Goal: Task Accomplishment & Management: Complete application form

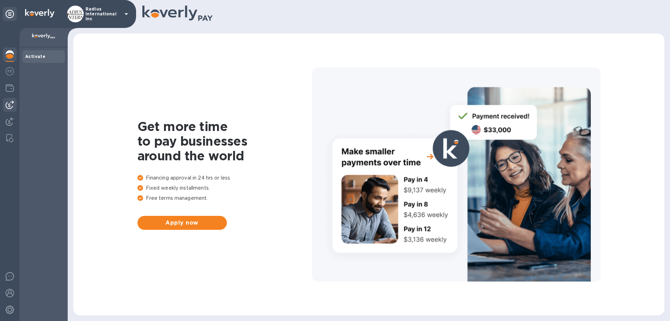
click at [10, 104] on img at bounding box center [10, 105] width 8 height 8
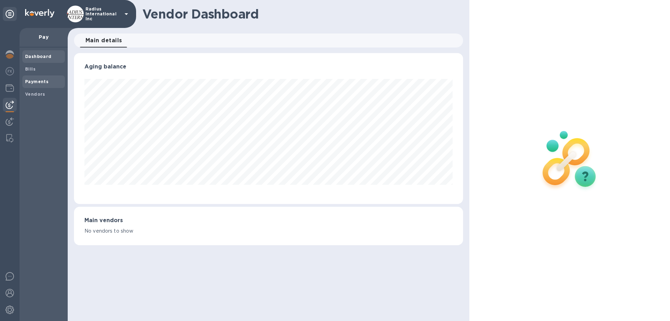
click at [45, 83] on b "Payments" at bounding box center [36, 81] width 23 height 5
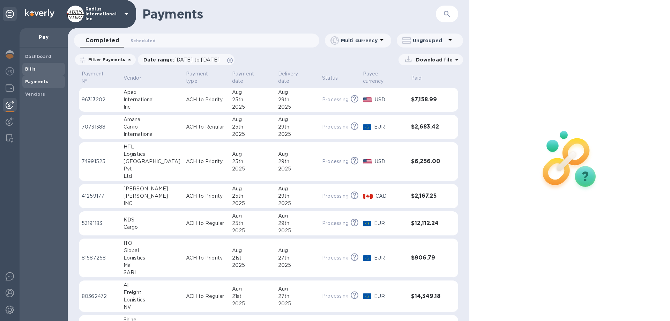
click at [46, 67] on span "Bills" at bounding box center [43, 69] width 37 height 7
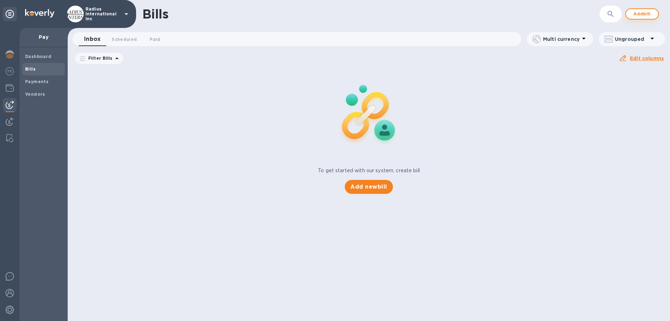
click at [648, 13] on span "Add bill" at bounding box center [642, 14] width 21 height 8
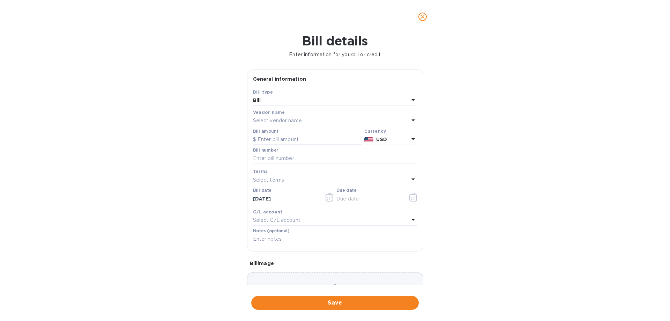
click at [299, 120] on p "Select vendor name" at bounding box center [277, 120] width 49 height 7
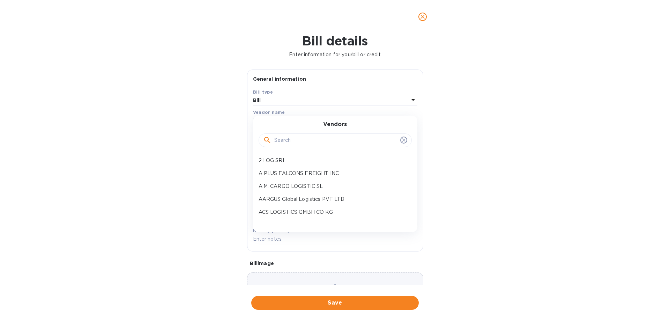
drag, startPoint x: 304, startPoint y: 140, endPoint x: 318, endPoint y: 140, distance: 13.3
click at [305, 140] on input "text" at bounding box center [335, 140] width 123 height 10
type input "[GEOGRAPHIC_DATA]"
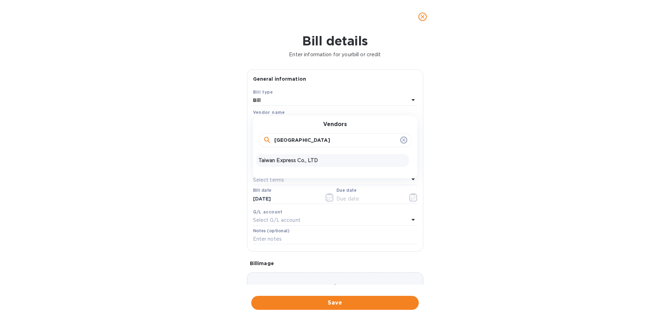
click at [292, 160] on p "Taiwan Express Co., LTD" at bounding box center [333, 160] width 148 height 7
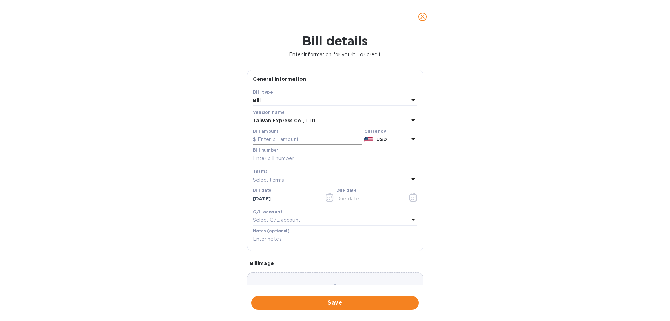
drag, startPoint x: 311, startPoint y: 141, endPoint x: 387, endPoint y: 146, distance: 75.6
click at [312, 141] on input "text" at bounding box center [307, 139] width 109 height 10
type input "40,029.30"
click at [282, 159] on input "May SOA- [GEOGRAPHIC_DATA]" at bounding box center [335, 158] width 164 height 10
type input "May SOA- [GEOGRAPHIC_DATA]"
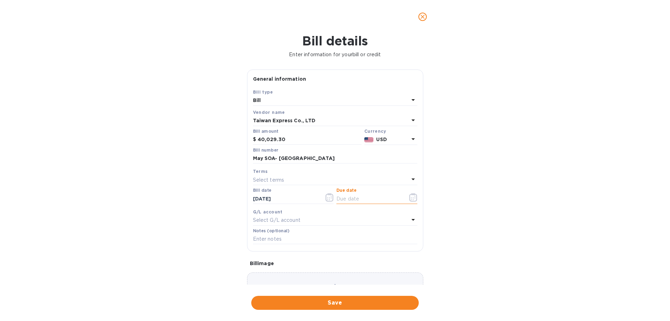
click at [361, 198] on input "text" at bounding box center [370, 198] width 66 height 10
click at [411, 195] on icon "button" at bounding box center [414, 197] width 8 height 8
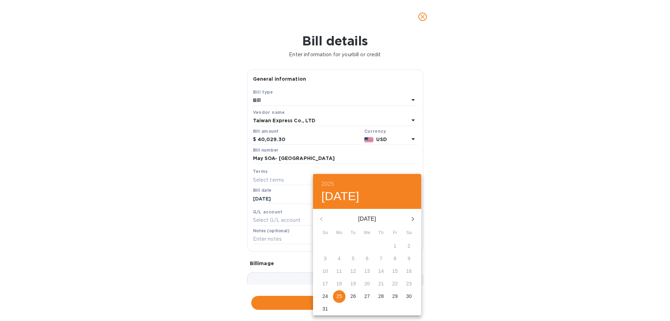
click at [340, 295] on p "25" at bounding box center [340, 296] width 6 height 7
type input "[DATE]"
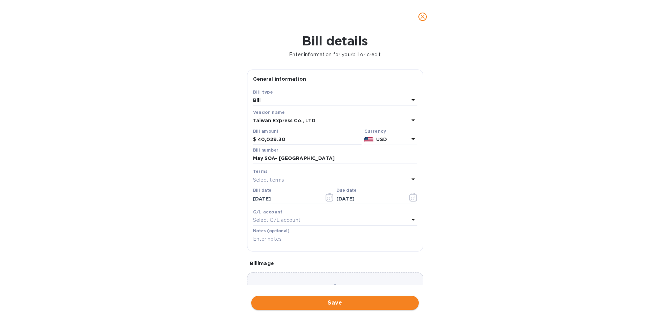
click at [387, 300] on span "Save" at bounding box center [335, 303] width 156 height 8
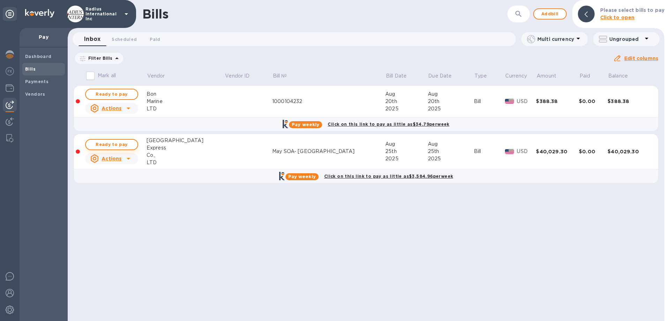
click at [110, 139] on button "Ready to pay" at bounding box center [111, 144] width 53 height 11
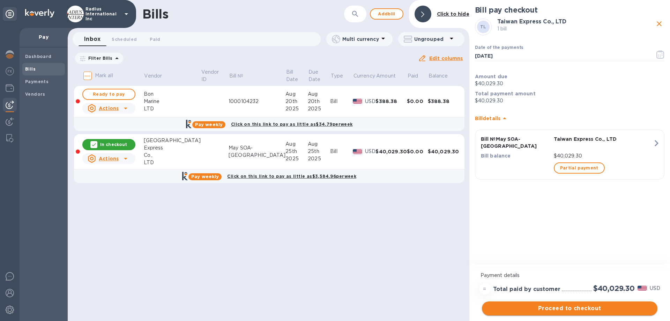
click at [550, 308] on span "Proceed to checkout" at bounding box center [570, 308] width 164 height 8
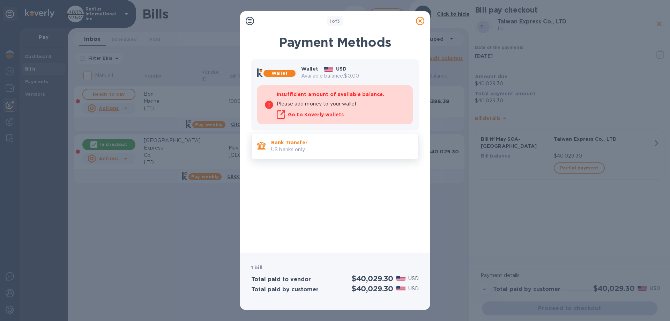
click at [302, 141] on p "Bank Transfer" at bounding box center [342, 142] width 142 height 7
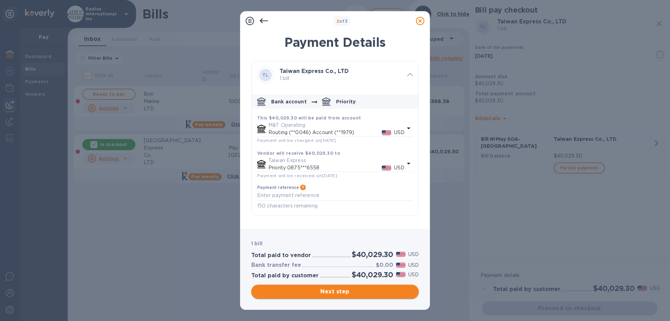
click at [325, 292] on span "Next step" at bounding box center [335, 291] width 156 height 8
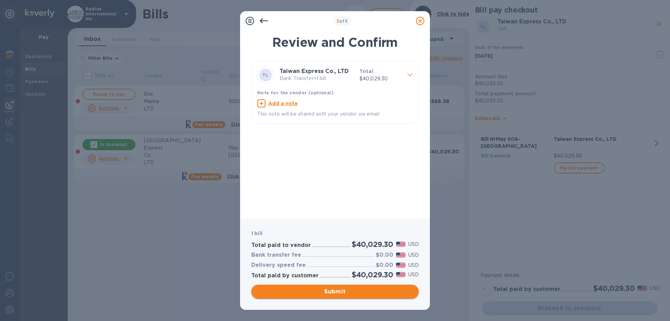
click at [336, 288] on span "Submit" at bounding box center [335, 291] width 156 height 8
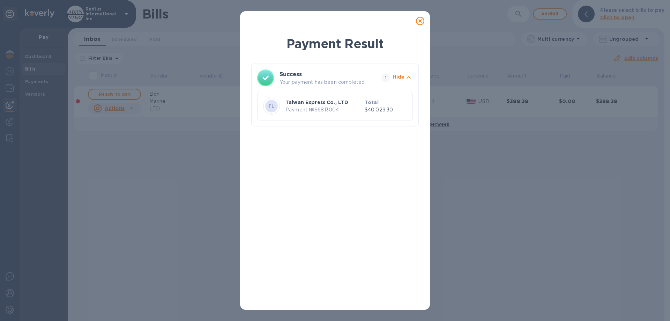
drag, startPoint x: 420, startPoint y: 22, endPoint x: 507, endPoint y: 32, distance: 87.6
click at [420, 22] on icon at bounding box center [420, 21] width 8 height 8
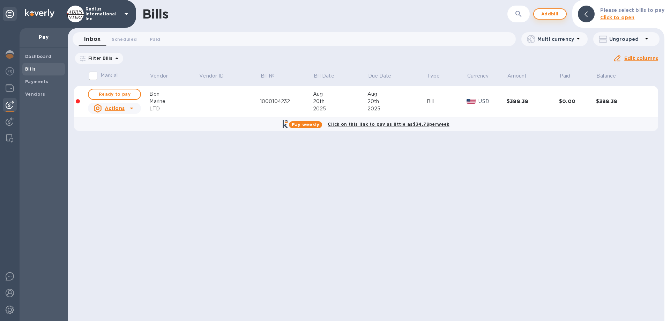
click at [560, 10] on span "Add bill" at bounding box center [550, 14] width 21 height 8
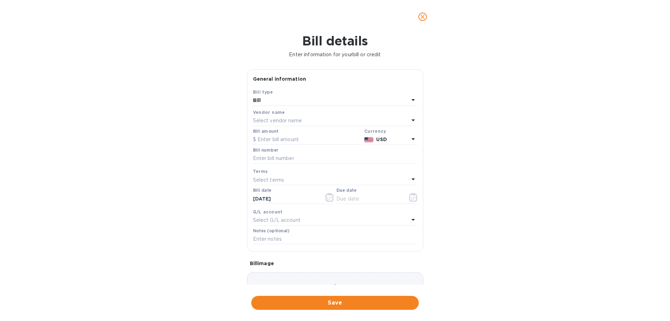
click at [292, 121] on p "Select vendor name" at bounding box center [277, 120] width 49 height 7
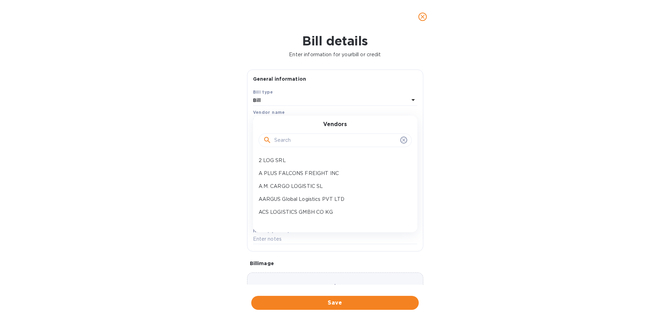
click at [308, 142] on input "text" at bounding box center [335, 140] width 123 height 10
type input "tec"
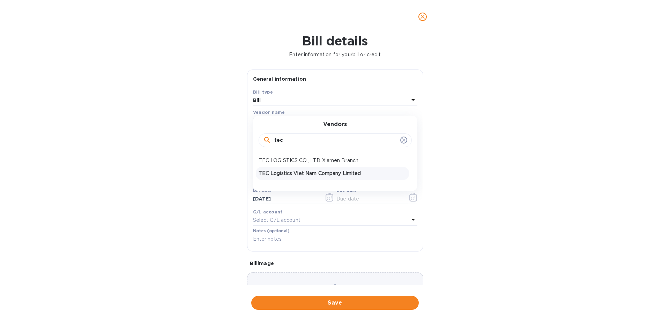
click at [361, 173] on p "TEC Logistics Viet Nam Company Limited" at bounding box center [333, 173] width 148 height 7
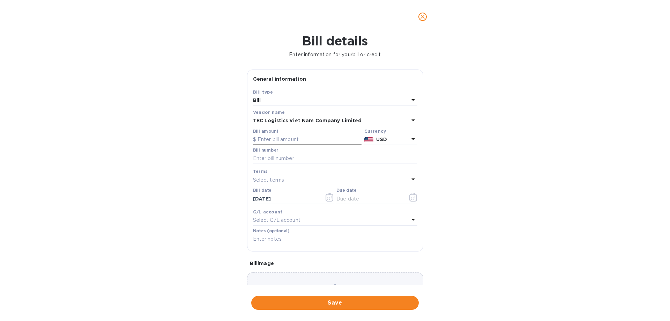
click at [312, 141] on input "text" at bounding box center [307, 139] width 109 height 10
click at [302, 138] on input "text" at bounding box center [307, 139] width 109 height 10
drag, startPoint x: 273, startPoint y: 138, endPoint x: 276, endPoint y: 138, distance: 3.5
click at [273, 138] on input "text" at bounding box center [307, 139] width 109 height 10
drag, startPoint x: 322, startPoint y: 142, endPoint x: 380, endPoint y: 127, distance: 59.7
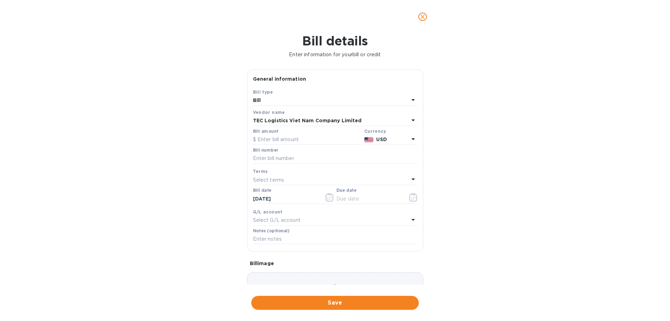
click at [323, 142] on input "text" at bounding box center [307, 139] width 109 height 10
type input "9,952.85"
click at [277, 154] on input "text" at bounding box center [335, 158] width 164 height 10
click at [278, 157] on input "text" at bounding box center [335, 158] width 164 height 10
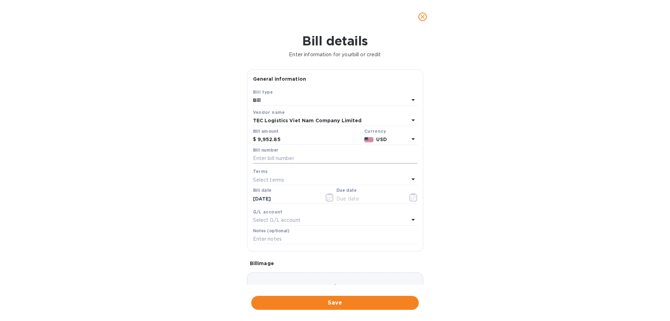
click at [302, 158] on input "text" at bounding box center [335, 158] width 164 height 10
paste input "FTECHAN32500474-1"
type input "FTECHAN32500474-1"
drag, startPoint x: 353, startPoint y: 201, endPoint x: 397, endPoint y: 200, distance: 44.0
click at [354, 201] on input "text" at bounding box center [370, 198] width 66 height 10
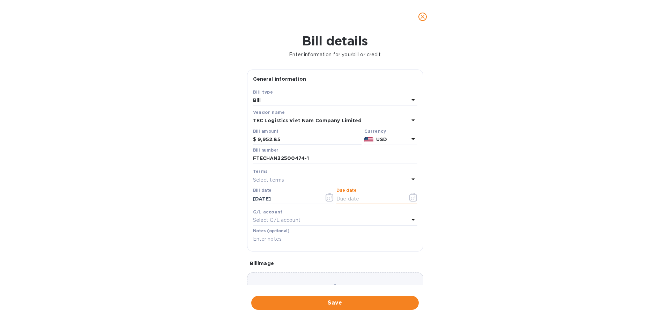
click at [413, 198] on icon "button" at bounding box center [414, 197] width 8 height 8
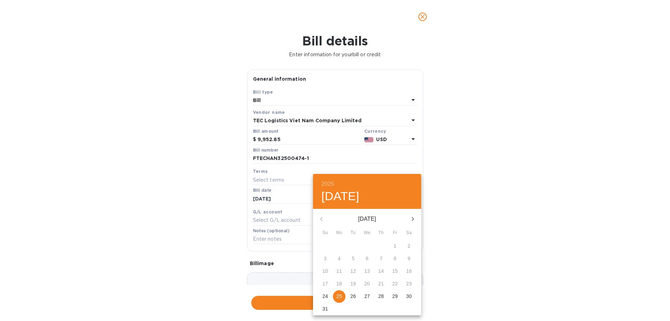
drag, startPoint x: 339, startPoint y: 297, endPoint x: 493, endPoint y: 259, distance: 158.5
click at [340, 297] on p "25" at bounding box center [340, 296] width 6 height 7
type input "[DATE]"
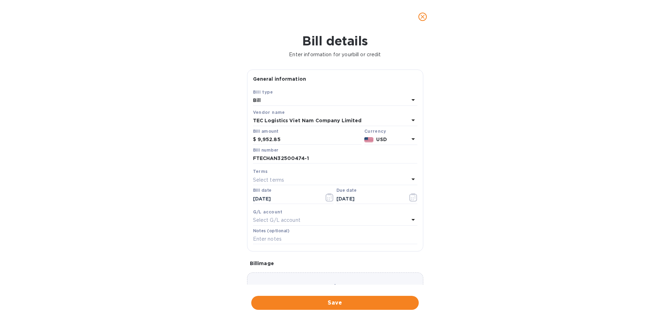
click at [494, 259] on div "2025 Mon, Aug [DATE] Mo Tu We Th Fr Sa 27 28 29 30 31 1 2 3 4 5 6 7 8 9 10 11 1…" at bounding box center [335, 160] width 670 height 321
click at [352, 302] on span "Save" at bounding box center [335, 303] width 156 height 8
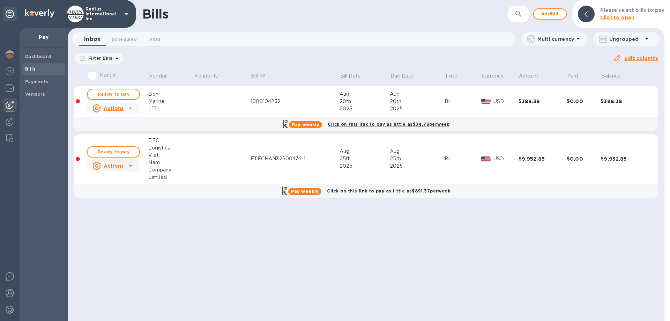
click at [127, 152] on span "Ready to pay" at bounding box center [113, 152] width 40 height 8
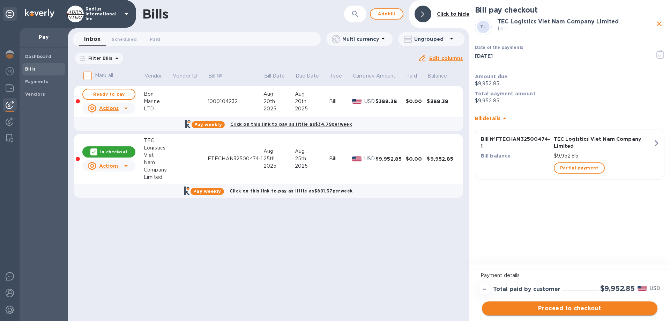
click at [575, 310] on span "Proceed to checkout" at bounding box center [570, 308] width 164 height 8
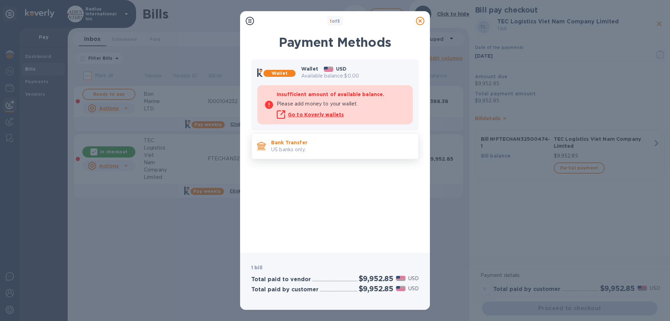
click at [321, 144] on p "Bank Transfer" at bounding box center [342, 142] width 142 height 7
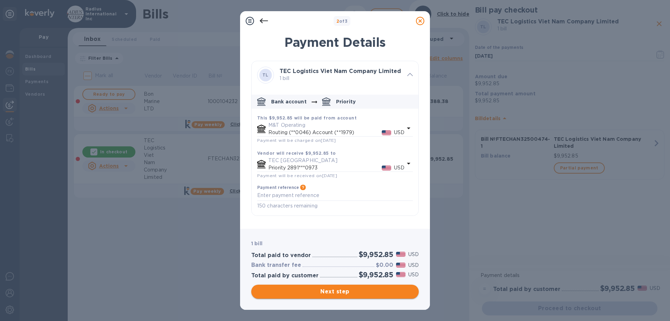
click at [375, 293] on span "Next step" at bounding box center [335, 291] width 156 height 8
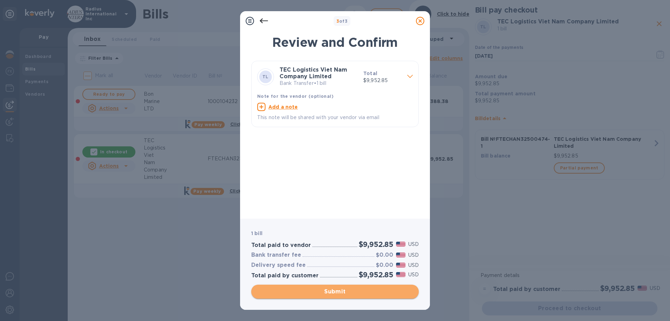
click at [334, 292] on span "Submit" at bounding box center [335, 291] width 156 height 8
